Goal: Information Seeking & Learning: Learn about a topic

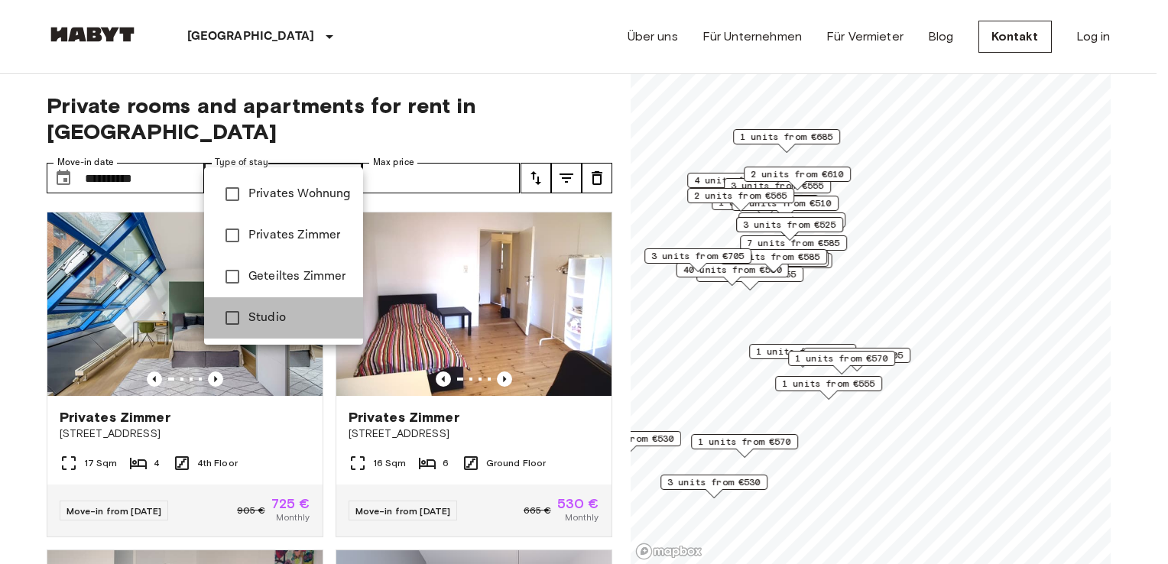
click at [274, 316] on span "Studio" at bounding box center [299, 318] width 102 height 18
type input "******"
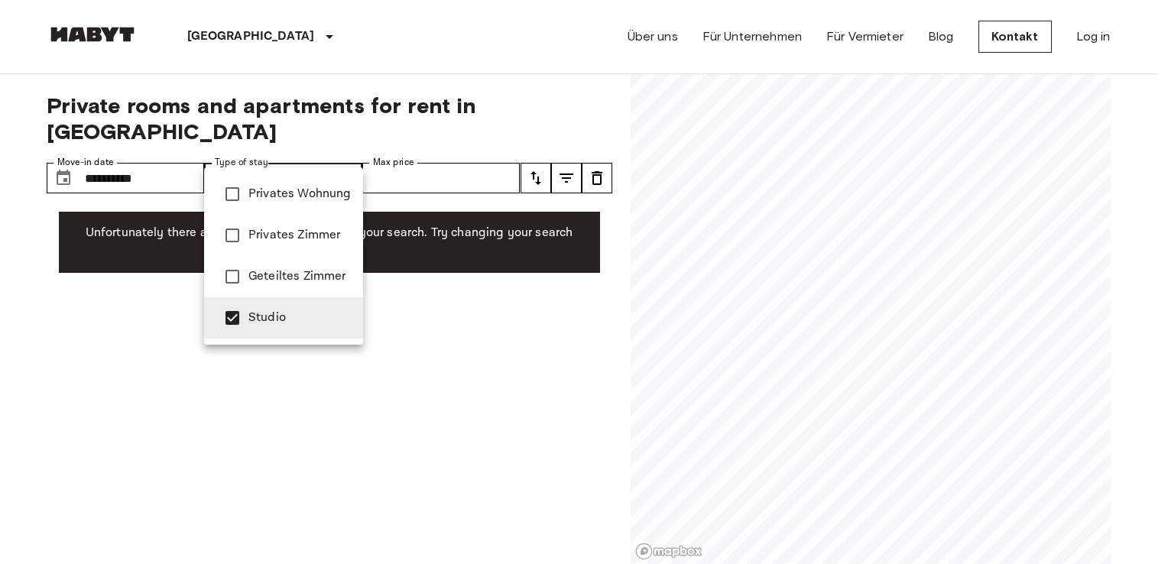
click at [432, 154] on div at bounding box center [584, 282] width 1168 height 564
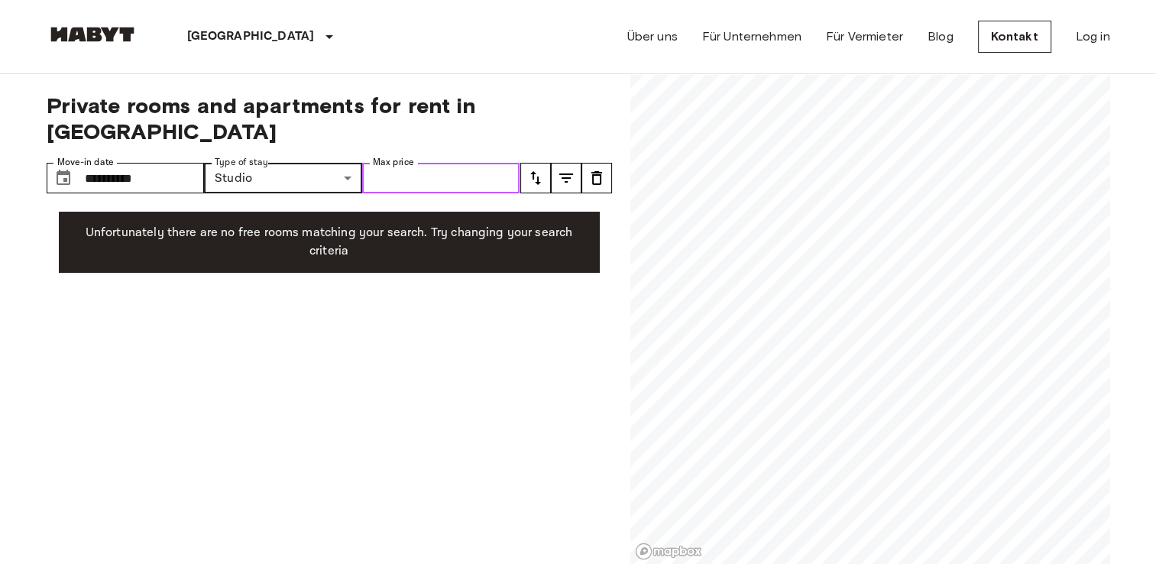
click at [428, 163] on input "Max price" at bounding box center [441, 178] width 158 height 31
type input "****"
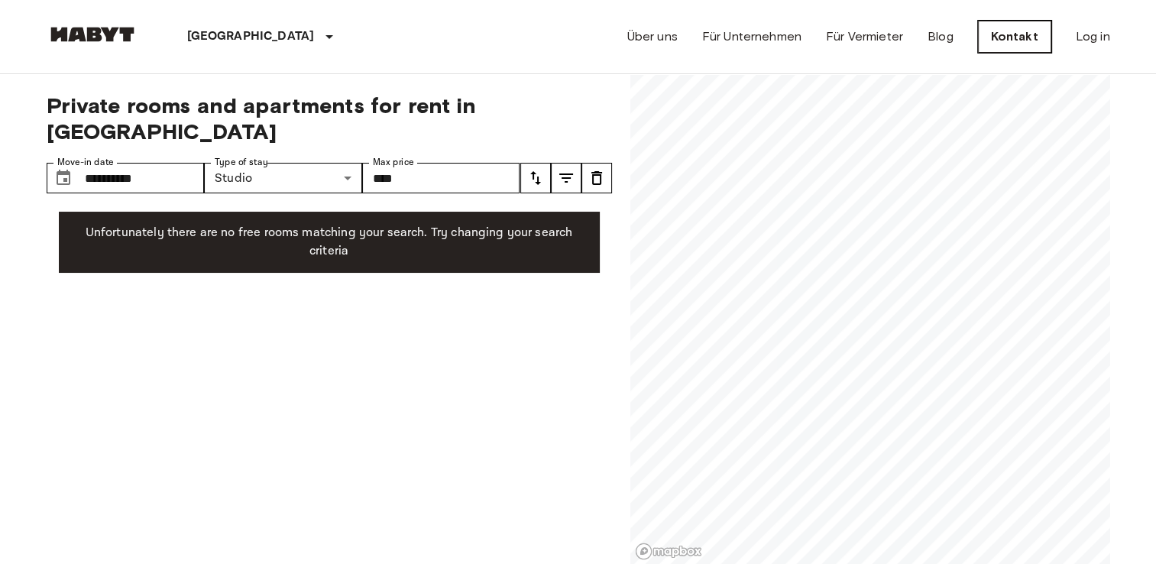
click at [1016, 30] on link "Kontakt" at bounding box center [1014, 37] width 73 height 32
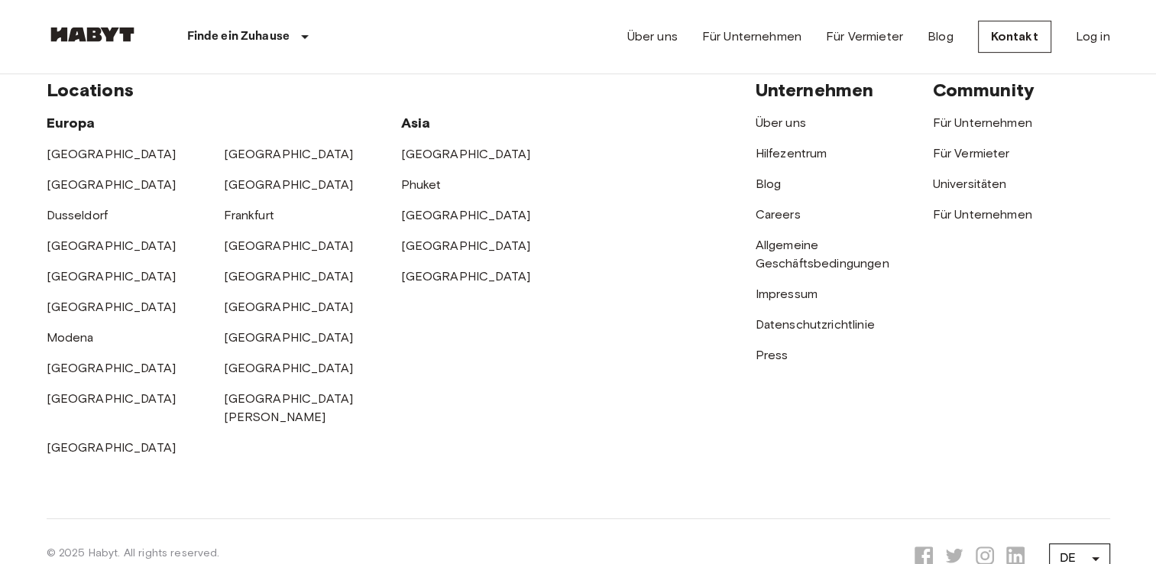
scroll to position [611, 0]
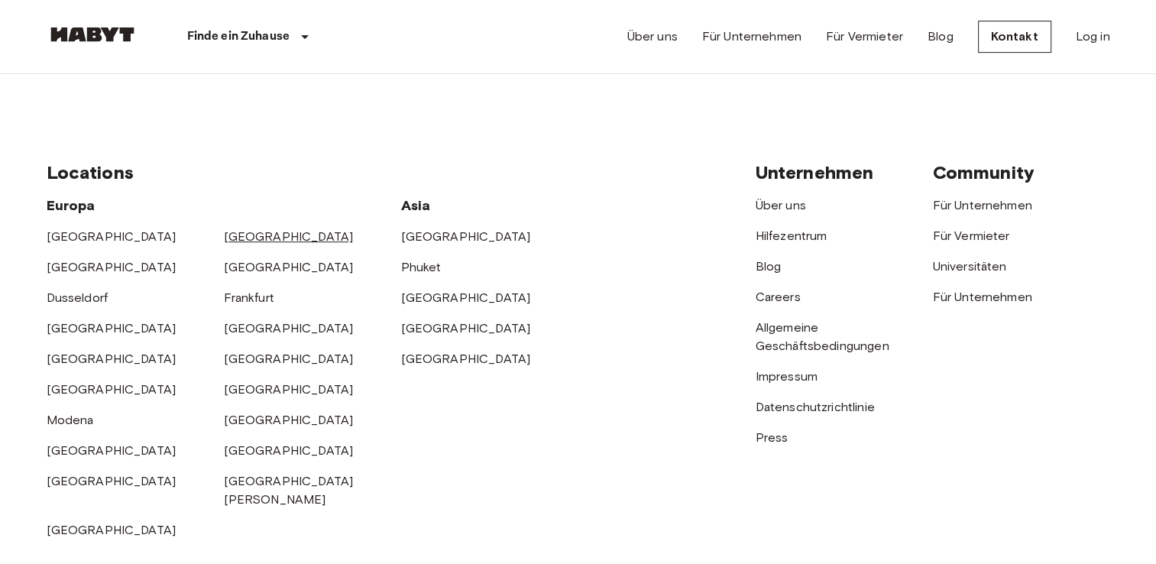
click at [229, 237] on link "[GEOGRAPHIC_DATA]" at bounding box center [289, 236] width 130 height 15
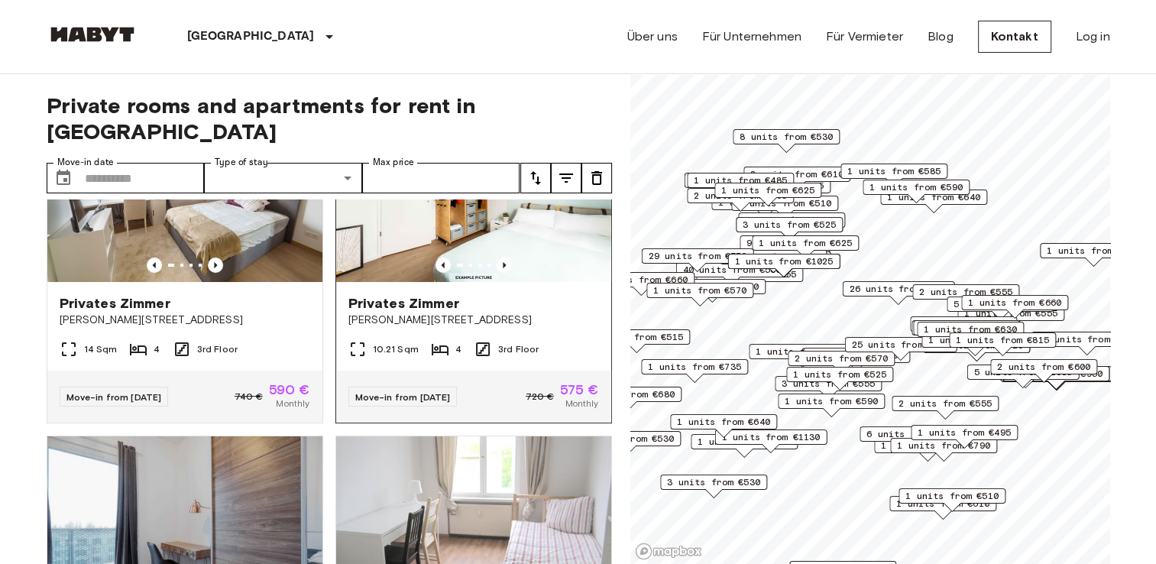
scroll to position [5932, 0]
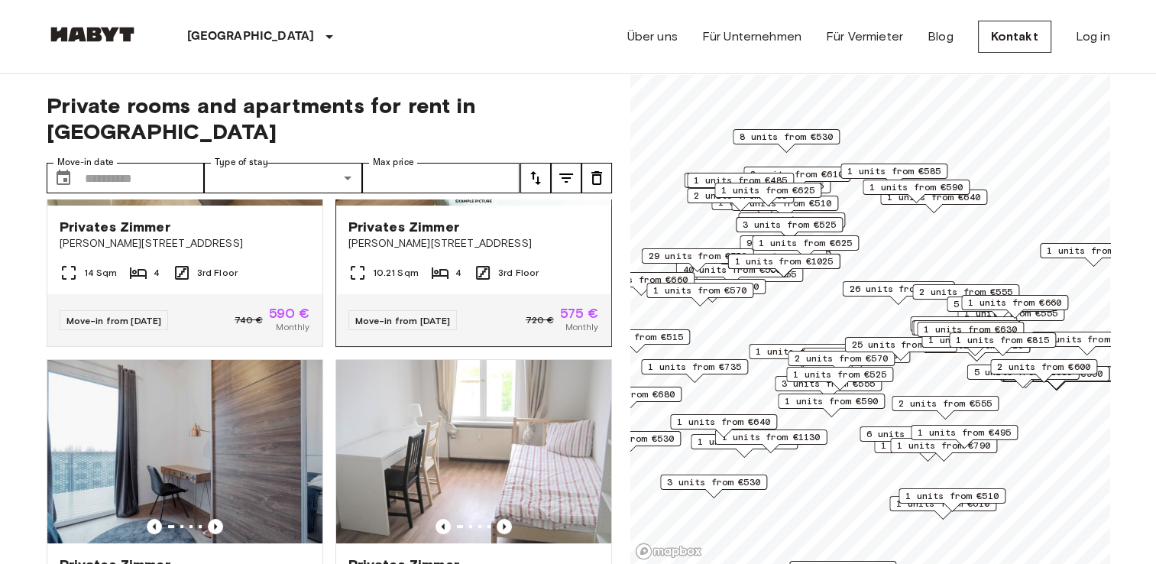
click at [489, 206] on img at bounding box center [473, 113] width 275 height 183
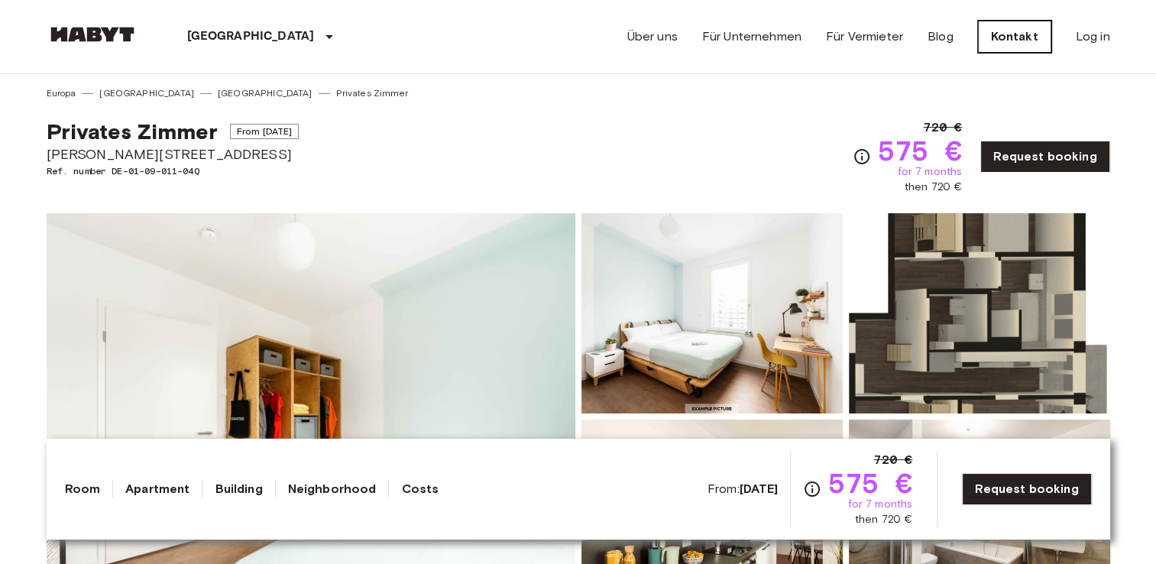
click at [1024, 37] on link "Kontakt" at bounding box center [1014, 37] width 73 height 32
